Goal: Information Seeking & Learning: Learn about a topic

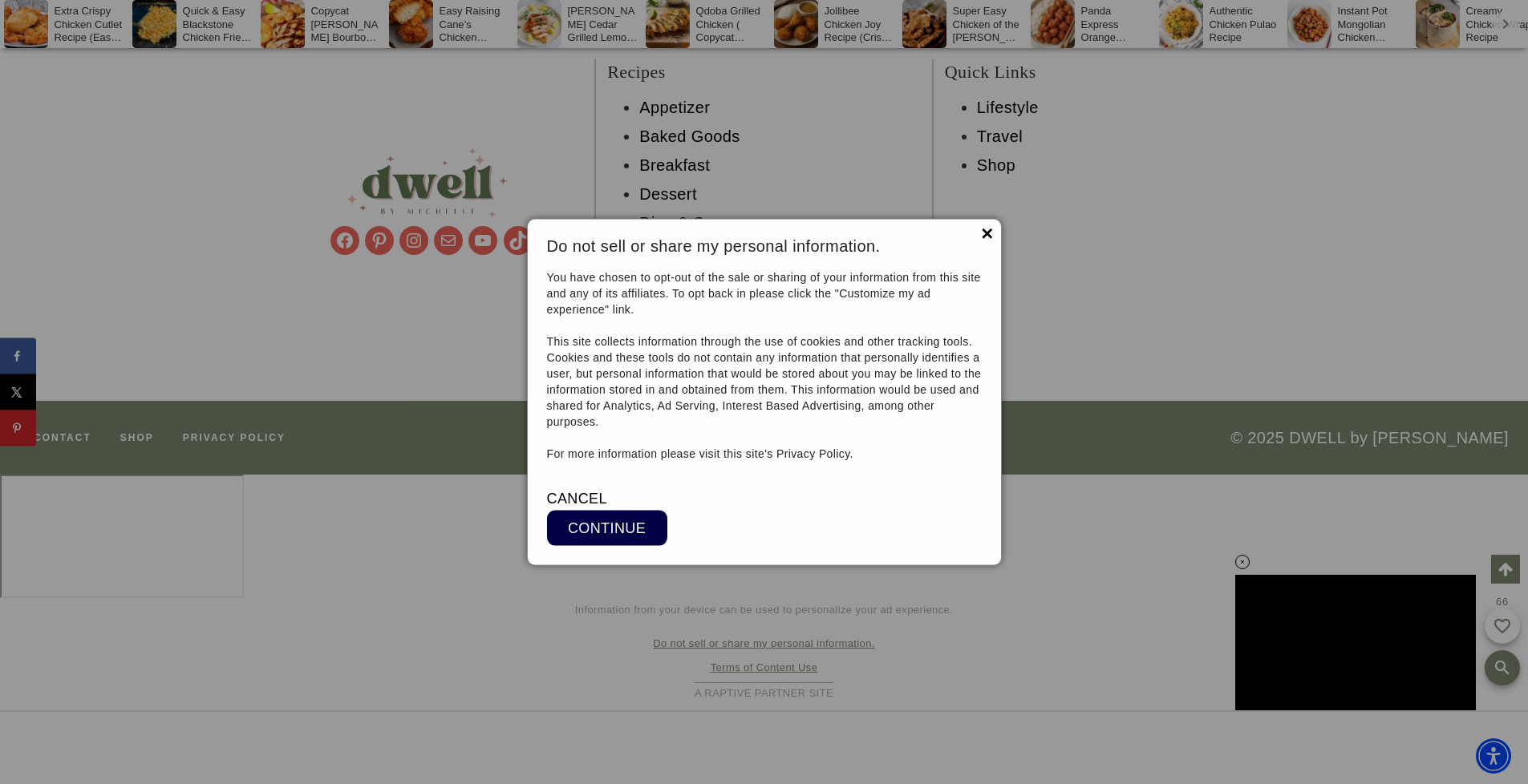
scroll to position [13386, 0]
